Goal: Information Seeking & Learning: Learn about a topic

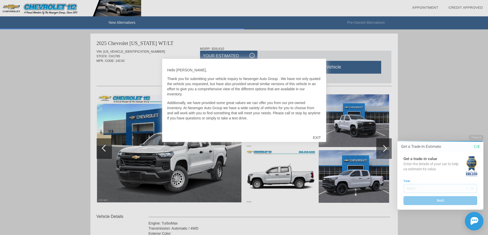
click at [317, 140] on div "EXIT" at bounding box center [317, 137] width 18 height 15
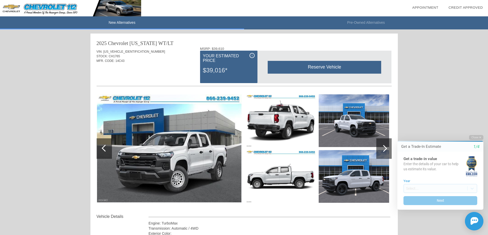
click at [225, 60] on div "Your Estimated Price" at bounding box center [229, 58] width 52 height 11
click at [253, 55] on div "i" at bounding box center [252, 55] width 5 height 5
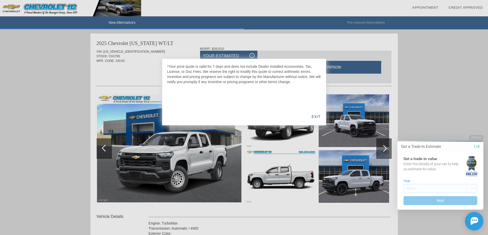
click at [253, 55] on div at bounding box center [244, 117] width 488 height 235
click at [284, 49] on div at bounding box center [244, 117] width 488 height 235
click at [316, 117] on div "EXIT" at bounding box center [316, 116] width 20 height 17
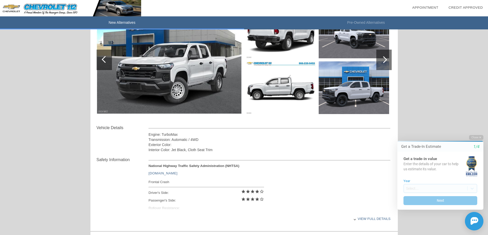
scroll to position [102, 0]
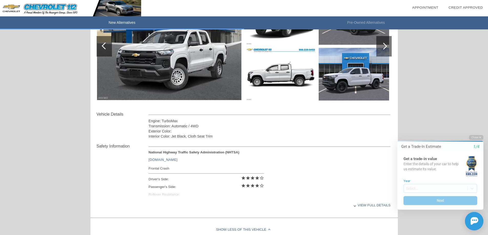
click at [357, 205] on div "View full details" at bounding box center [270, 205] width 242 height 13
click at [357, 205] on div "View less details" at bounding box center [270, 205] width 242 height 13
click at [357, 205] on div "View full details" at bounding box center [270, 205] width 242 height 13
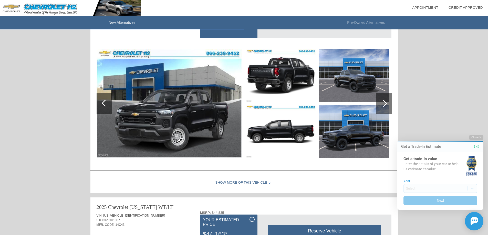
scroll to position [359, 0]
click at [258, 184] on div "Show More of this Vehicle" at bounding box center [243, 183] width 307 height 20
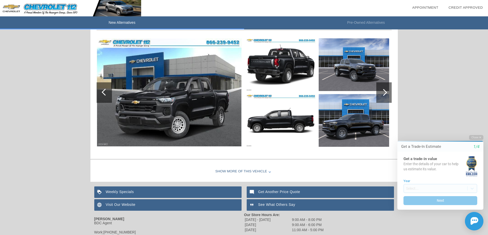
scroll to position [615, 0]
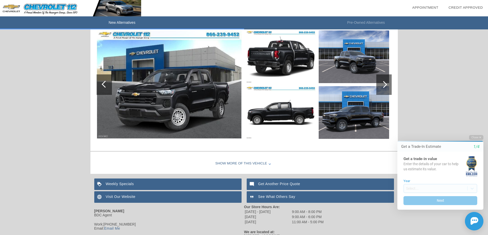
click at [260, 166] on div "Show More of this Vehicle" at bounding box center [243, 164] width 307 height 20
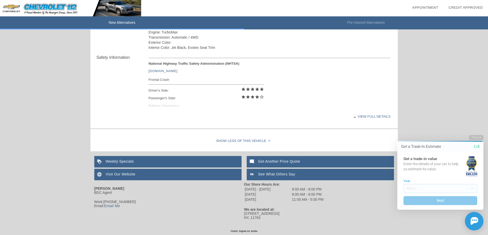
scroll to position [665, 0]
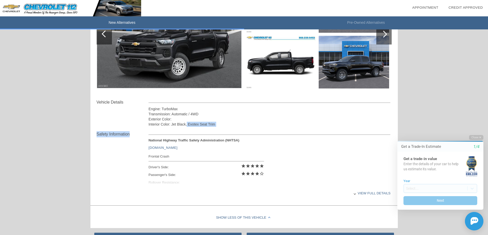
drag, startPoint x: 225, startPoint y: 127, endPoint x: 187, endPoint y: 125, distance: 37.7
click at [187, 125] on div "Vehicle Details Engine: TurboMax Transmission: Automatic / 4WD Exterior Color: …" at bounding box center [244, 151] width 295 height 105
click at [197, 119] on div "Exterior Color:" at bounding box center [270, 119] width 242 height 5
drag, startPoint x: 188, startPoint y: 124, endPoint x: 216, endPoint y: 127, distance: 27.8
click at [216, 127] on div "Interior Color: Jet Black, Evotex Seat Trim" at bounding box center [270, 124] width 242 height 5
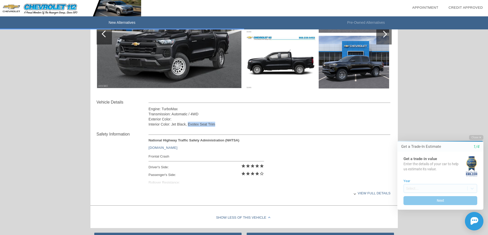
copy div "Evotex Seat Trim"
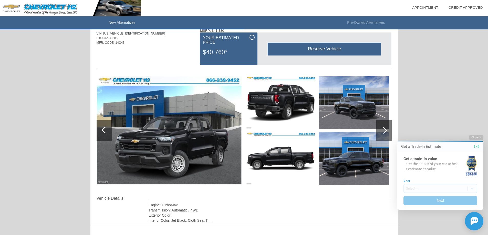
scroll to position [307, 0]
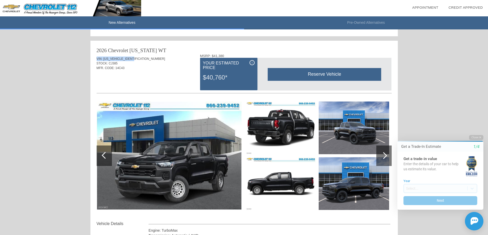
drag, startPoint x: 143, startPoint y: 60, endPoint x: 96, endPoint y: 60, distance: 46.6
click at [97, 60] on div "VIN: [US_VEHICLE_IDENTIFICATION_NUMBER]" at bounding box center [244, 59] width 295 height 5
copy div "VIN: [US_VEHICLE_IDENTIFICATION_NUMBER]"
click at [119, 64] on div "STOCK: CJ385" at bounding box center [244, 63] width 295 height 5
drag, startPoint x: 119, startPoint y: 65, endPoint x: 94, endPoint y: 59, distance: 25.9
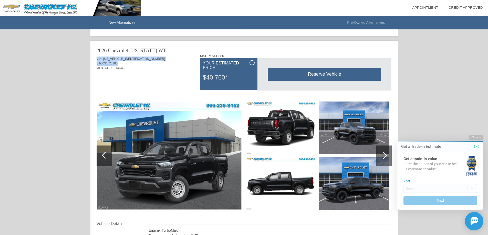
click at [94, 59] on div "2026 Chevrolet [US_STATE] WT VIN: [US_VEHICLE_IDENTIFICATION_NUMBER] STOCK: CJ3…" at bounding box center [243, 145] width 307 height 208
copy div "VIN: [US_VEHICLE_IDENTIFICATION_NUMBER] STOCK: CJ385"
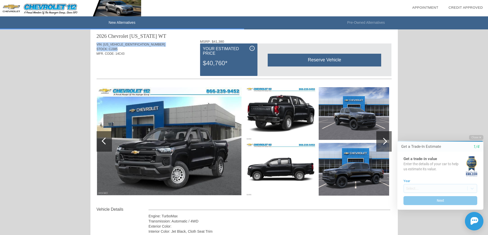
scroll to position [358, 0]
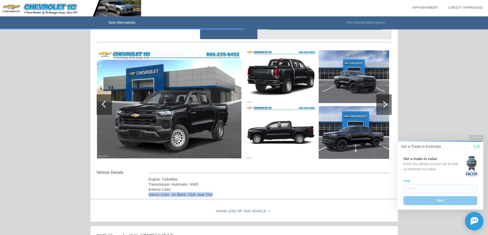
drag, startPoint x: 215, startPoint y: 195, endPoint x: 149, endPoint y: 195, distance: 66.9
click at [149, 195] on div "Interior Color: Jet Black, Cloth Seat Trim" at bounding box center [270, 194] width 242 height 5
copy div "Interior Color: Jet Black, Cloth Seat Trim"
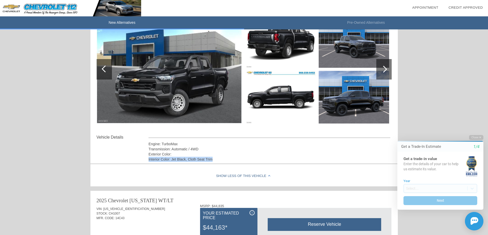
scroll to position [409, 0]
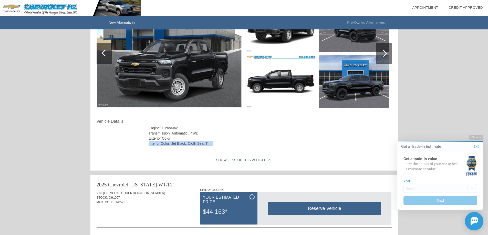
click at [260, 146] on div "Interior Color: Jet Black, Cloth Seat Trim" at bounding box center [270, 143] width 242 height 5
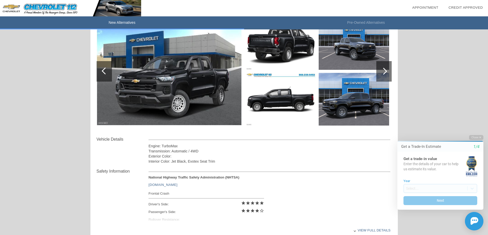
scroll to position [640, 0]
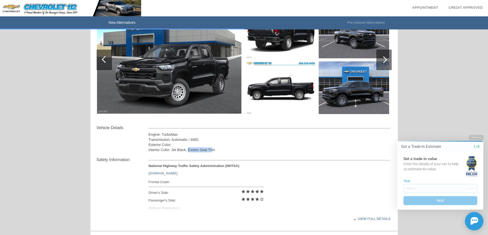
drag, startPoint x: 188, startPoint y: 149, endPoint x: 213, endPoint y: 150, distance: 25.1
click at [213, 150] on div "Interior Color: Jet Black, Evotex Seat Trim" at bounding box center [270, 150] width 242 height 5
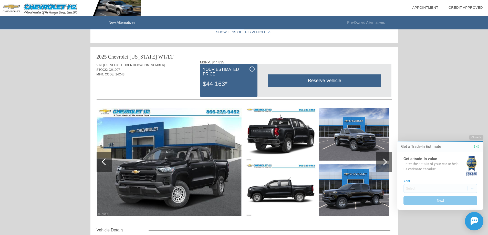
scroll to position [512, 0]
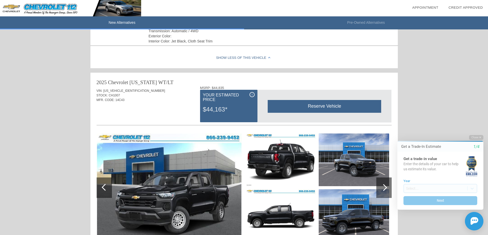
click at [253, 95] on div "i" at bounding box center [252, 94] width 5 height 5
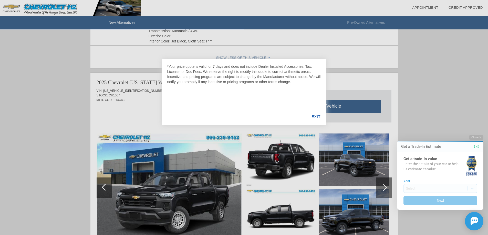
click at [314, 117] on div "EXIT" at bounding box center [316, 116] width 20 height 17
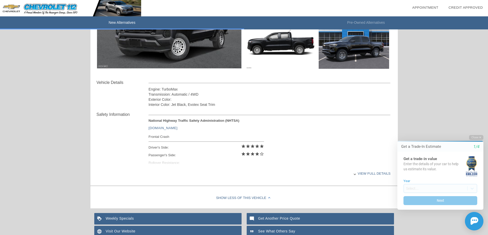
scroll to position [742, 0]
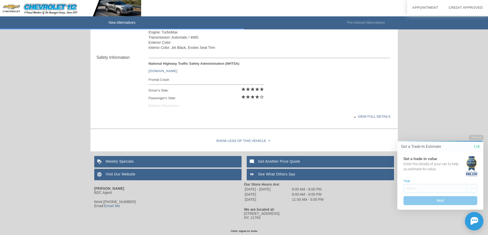
click at [322, 113] on div "View full details" at bounding box center [270, 116] width 242 height 13
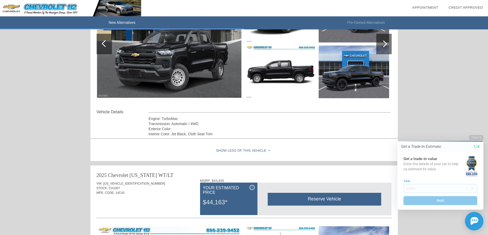
scroll to position [383, 0]
